Goal: Use online tool/utility: Use online tool/utility

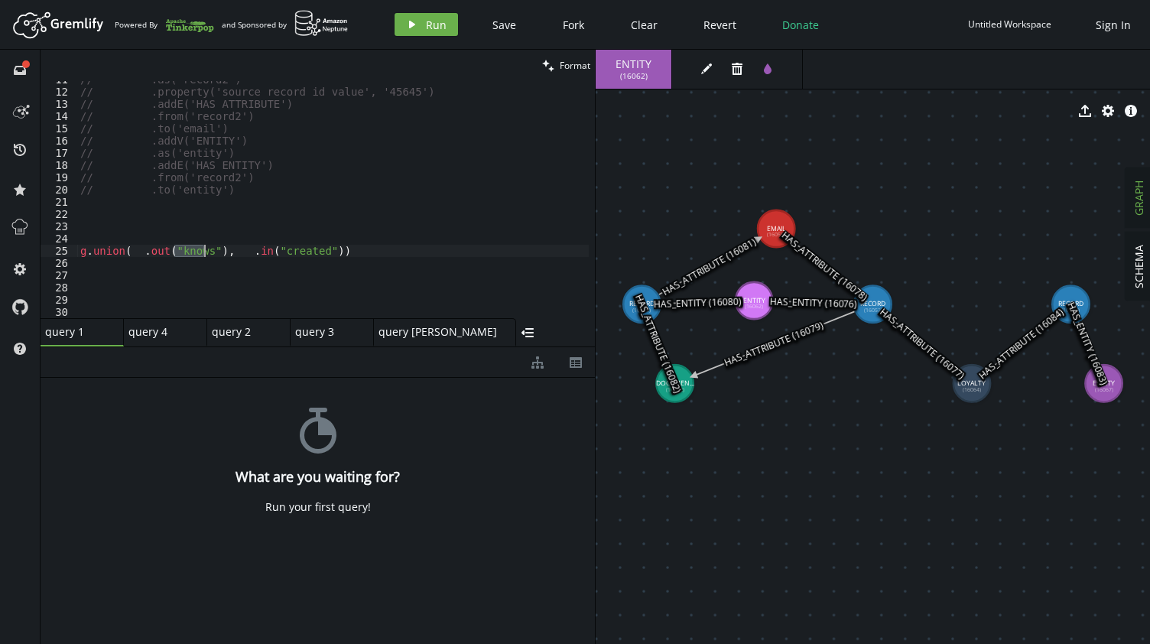
scroll to position [130, 0]
click at [194, 252] on div "// .as('record2') // .property('source_record_id_value', '45645') // .addE('HAS…" at bounding box center [333, 199] width 512 height 237
click at [194, 252] on div "// .as('record2') // .property('source_record_id_value', '45645') // .addE('HAS…" at bounding box center [333, 204] width 512 height 262
click at [422, 24] on button "play Run" at bounding box center [426, 24] width 63 height 23
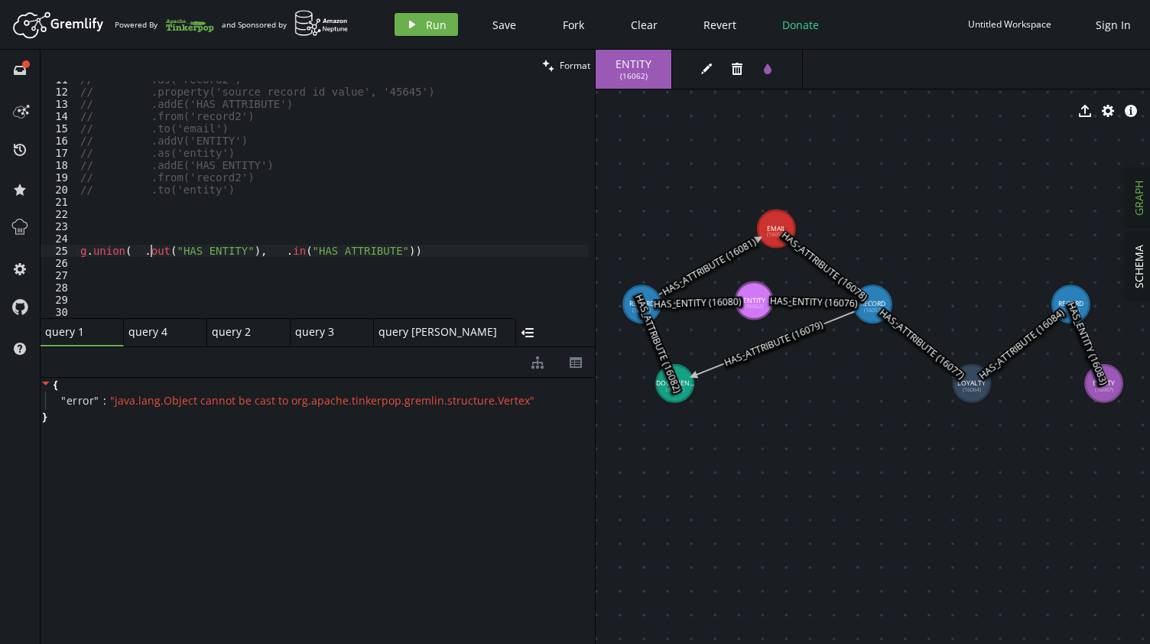
click at [151, 252] on div "// .as('record2') // .property('source_record_id_value', '45645') // .addE('HAS…" at bounding box center [333, 204] width 512 height 262
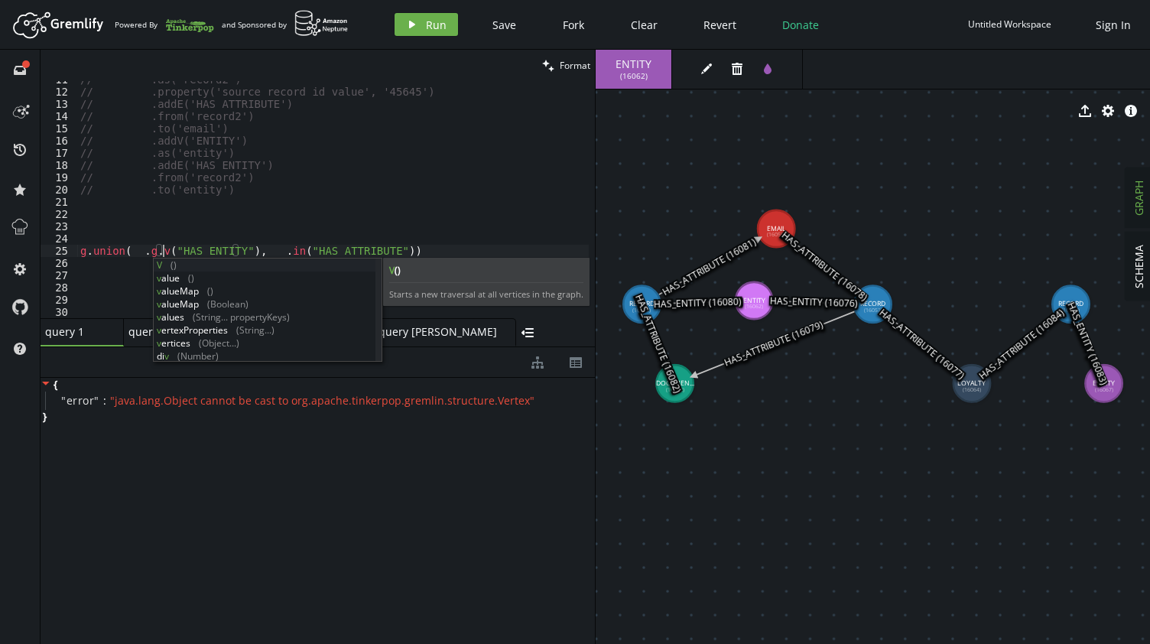
scroll to position [0, 83]
click at [181, 271] on div "V () v alue () v alueMap () v alueMap ([GEOGRAPHIC_DATA]) v alues (String... pr…" at bounding box center [265, 324] width 223 height 130
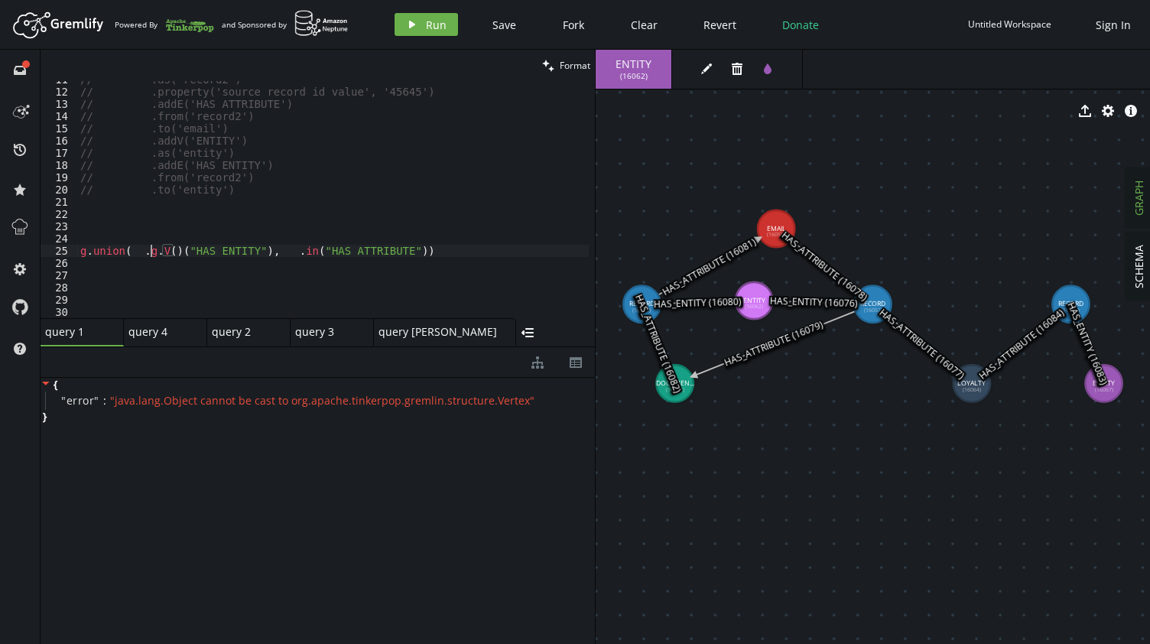
click at [151, 252] on div "// .as('record2') // .property('source_record_id_value', '45645') // .addE('HAS…" at bounding box center [333, 204] width 512 height 262
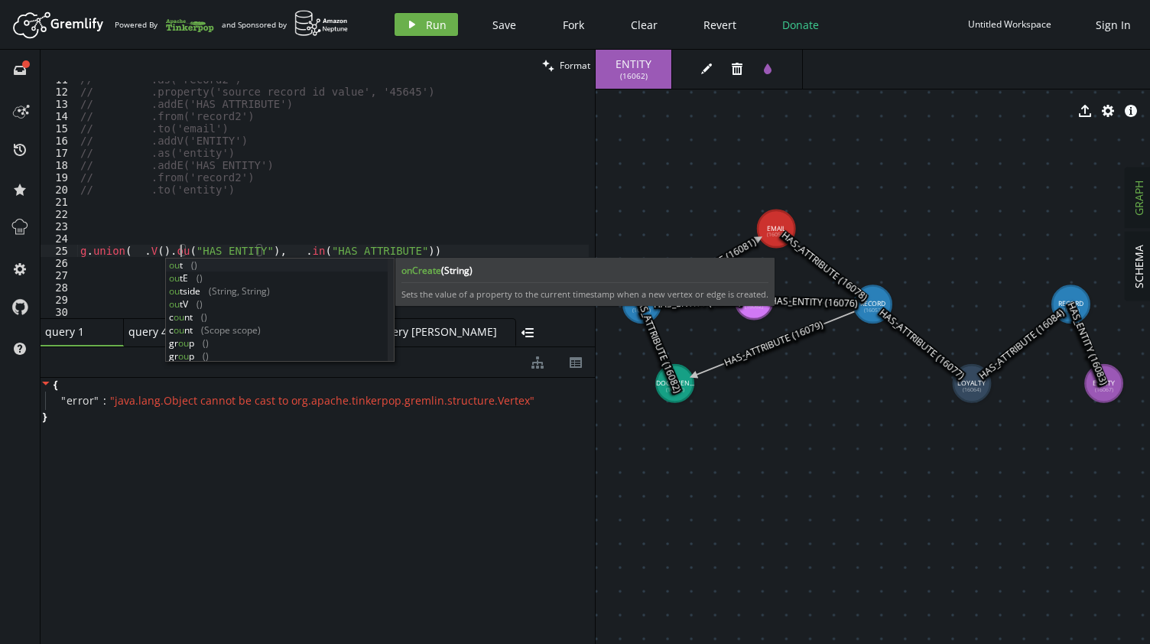
scroll to position [0, 106]
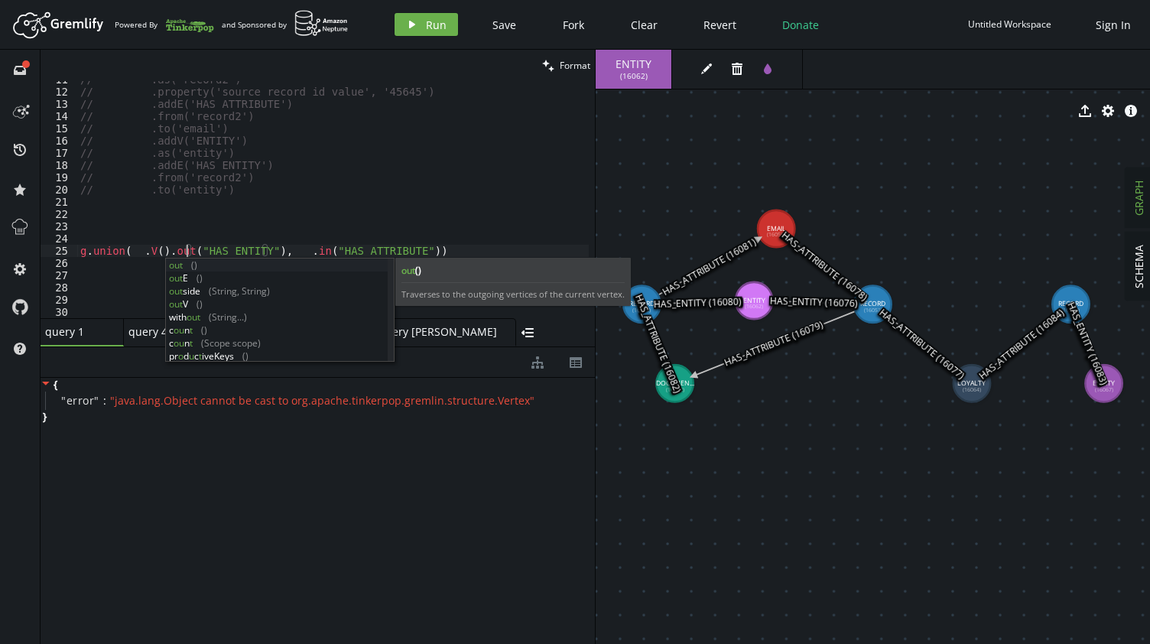
click at [295, 250] on div "// .as('record2') // .property('source_record_id_value', '45645') // .addE('HAS…" at bounding box center [333, 204] width 512 height 262
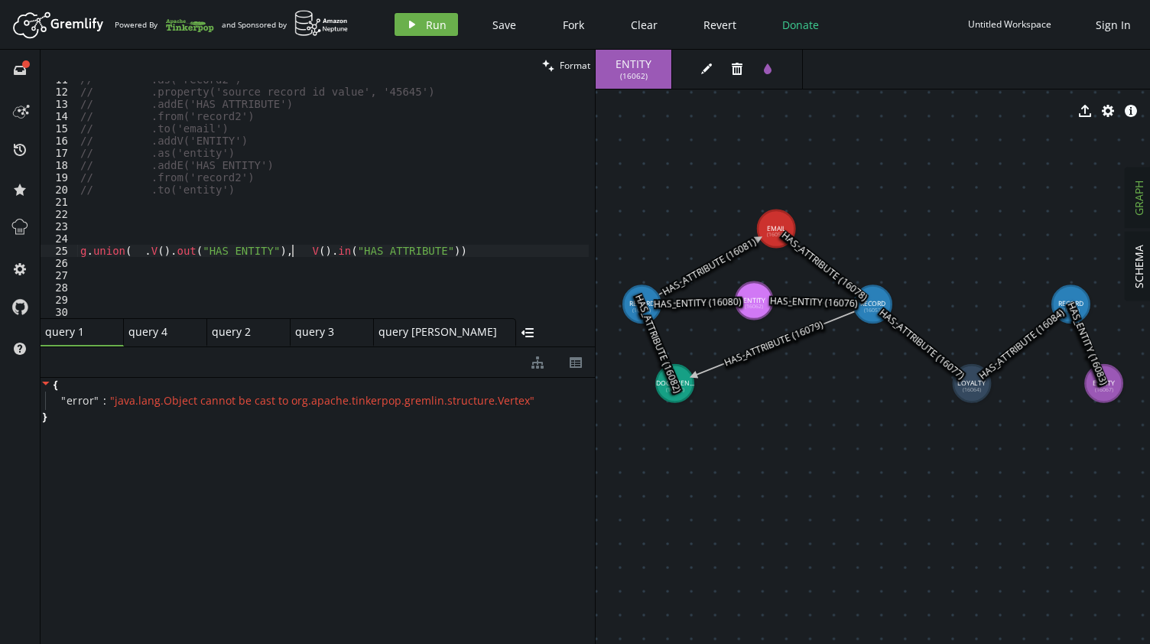
scroll to position [0, 217]
click at [436, 27] on span "Run" at bounding box center [436, 25] width 21 height 15
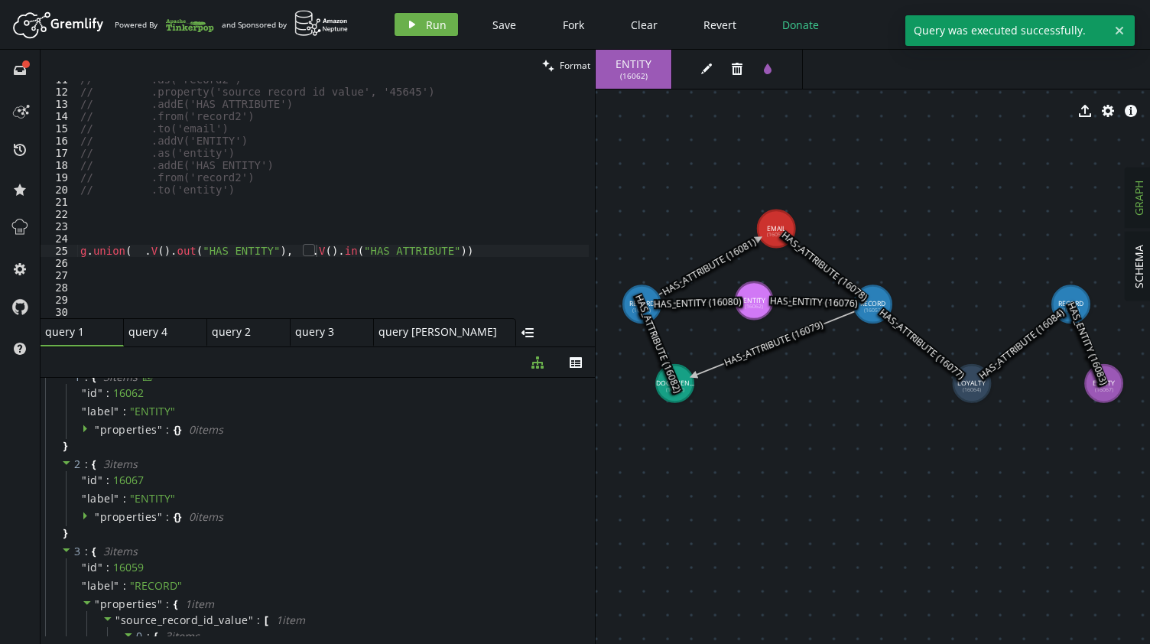
scroll to position [0, 0]
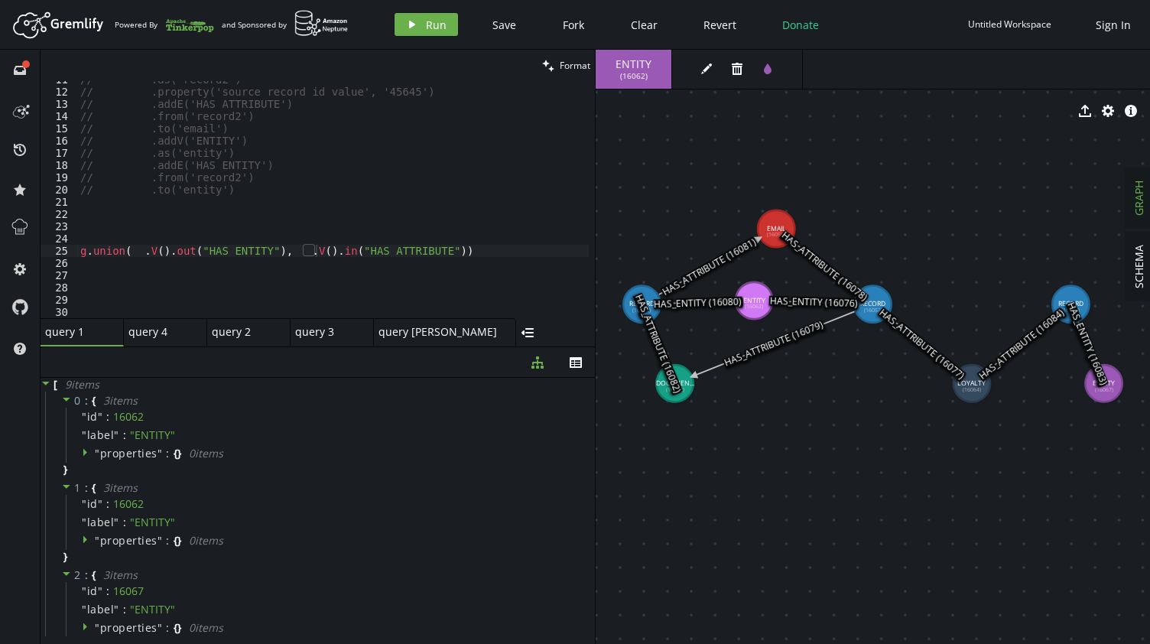
click at [450, 247] on div "// .as('record2') // .property('source_record_id_value', '45645') // .addE('HAS…" at bounding box center [333, 204] width 512 height 262
click at [421, 33] on button "play Run" at bounding box center [426, 24] width 63 height 23
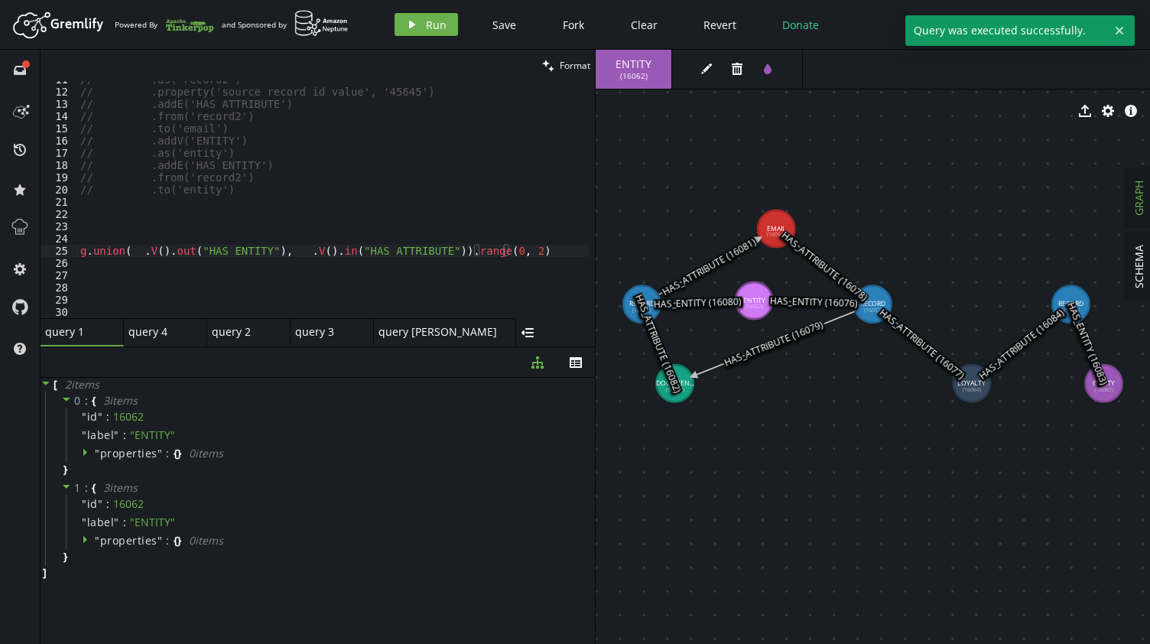
click at [484, 252] on div "// .as('record2') // .property('source_record_id_value', '45645') // .addE('HAS…" at bounding box center [333, 204] width 512 height 262
click at [434, 30] on span "Run" at bounding box center [436, 25] width 21 height 15
click at [428, 29] on span "Run" at bounding box center [436, 25] width 21 height 15
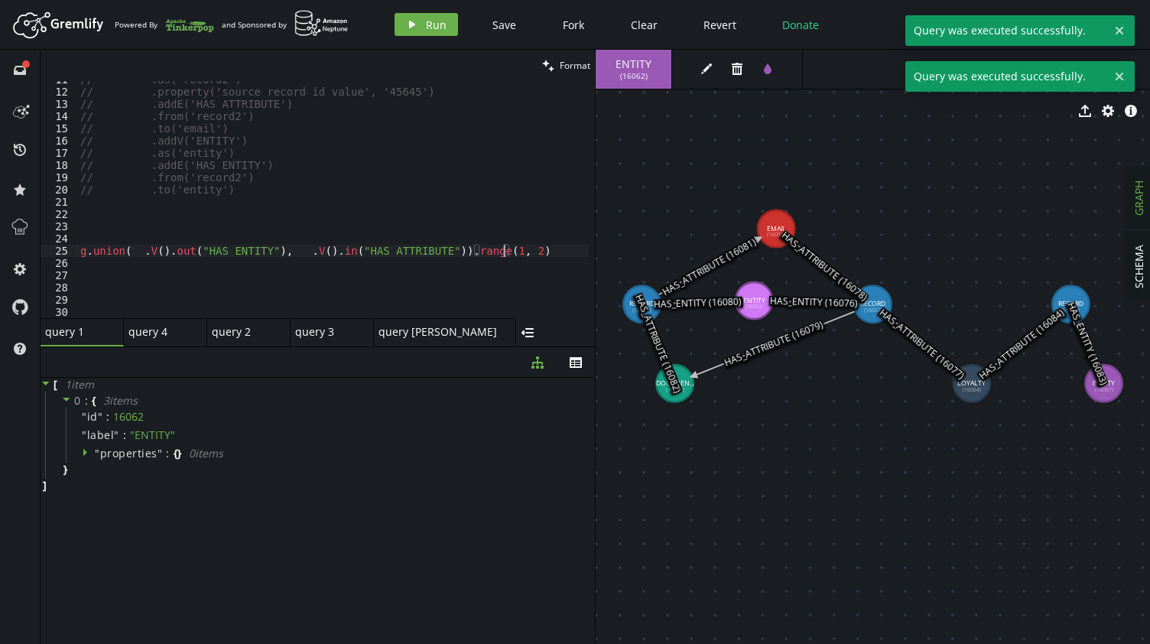
click at [503, 250] on div "// .as('record2') // .property('source_record_id_value', '45645') // .addE('HAS…" at bounding box center [333, 204] width 512 height 262
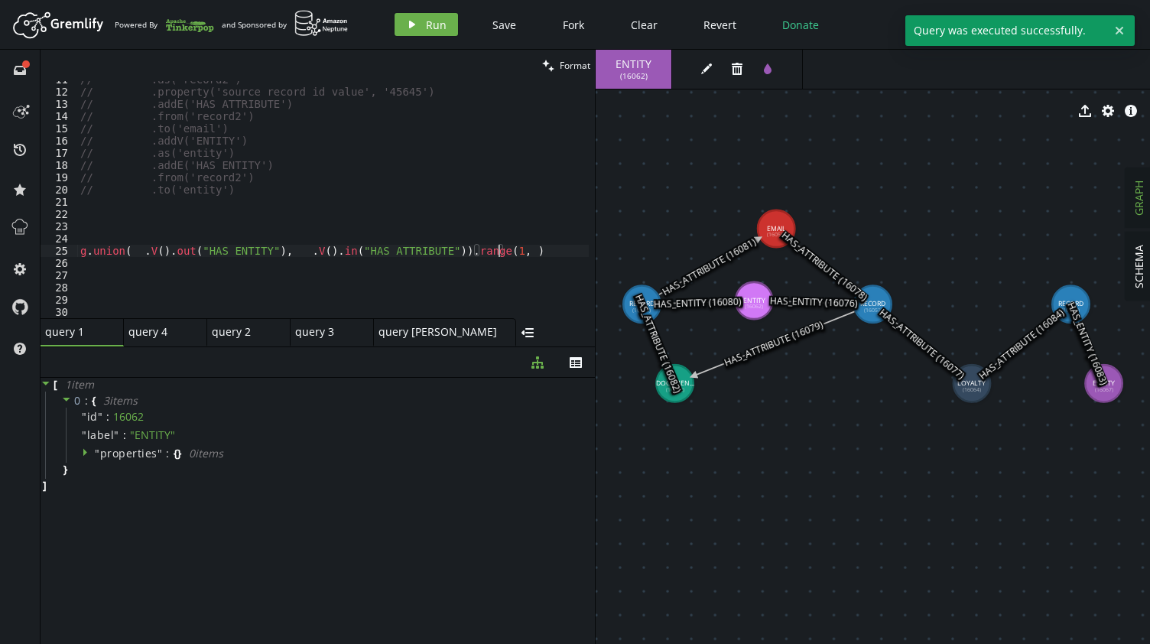
scroll to position [0, 424]
click at [430, 18] on span "Run" at bounding box center [436, 25] width 21 height 15
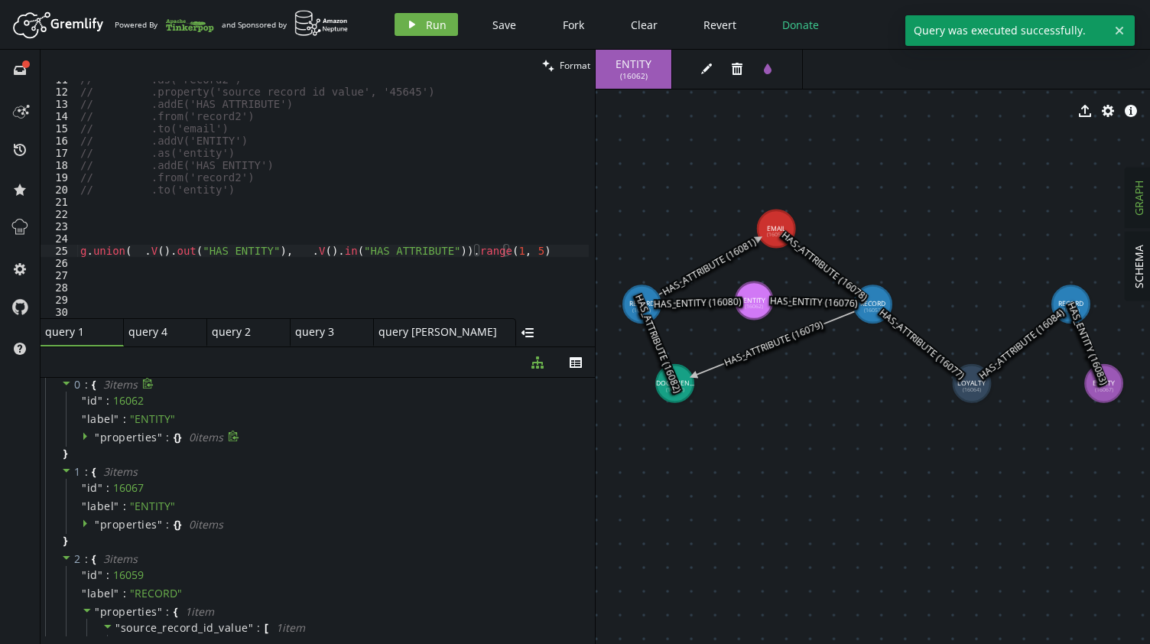
scroll to position [0, 0]
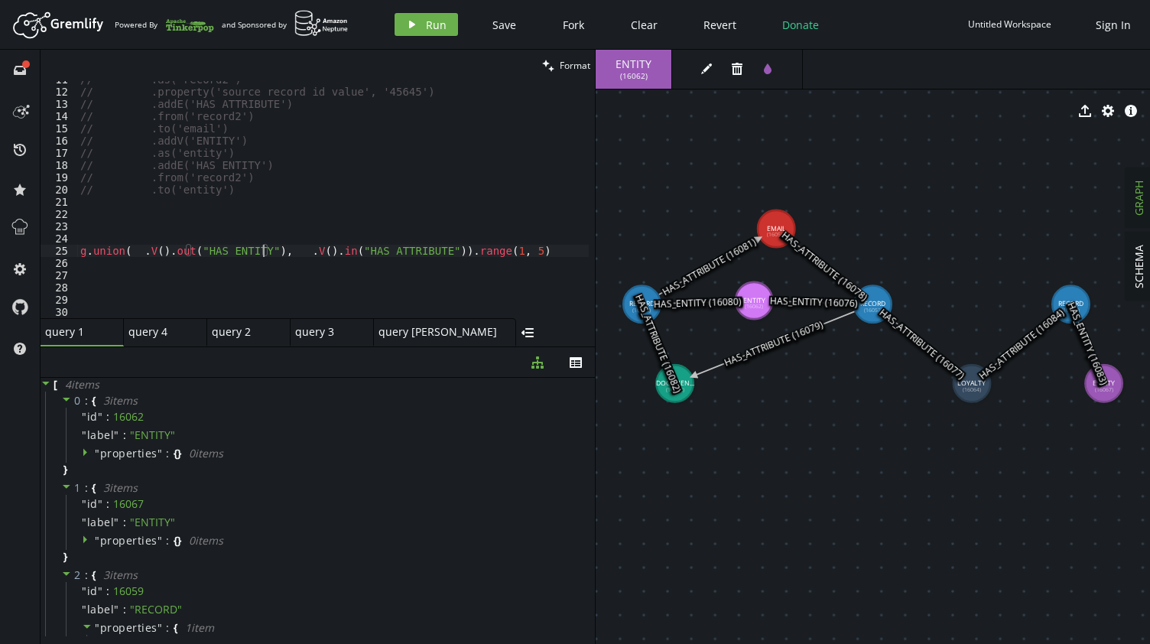
click at [260, 256] on div "// .as('record2') // .property('source_record_id_value', '45645') // .addE('HAS…" at bounding box center [333, 204] width 512 height 262
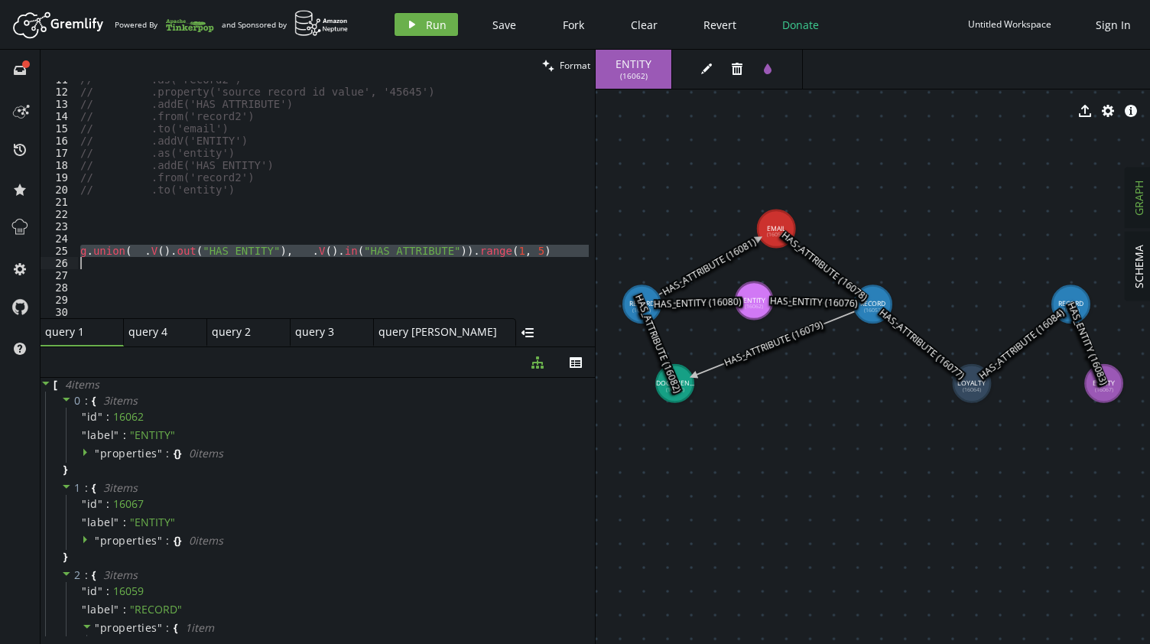
click at [260, 256] on div "// .as('record2') // .property('source_record_id_value', '45645') // .addE('HAS…" at bounding box center [333, 204] width 512 height 262
type textarea "g.union(__.V().out("HAS_ENTITY"), __.V().in("HAS_ATTRIBUTE")).range(1, 5)"
